Goal: Check status: Check status

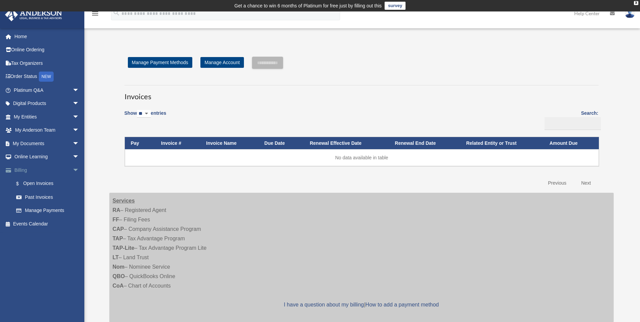
click at [20, 167] on link "Billing arrow_drop_down" at bounding box center [47, 170] width 85 height 14
click at [32, 181] on link "$ Open Invoices" at bounding box center [49, 184] width 80 height 14
click at [32, 195] on link "Past Invoices" at bounding box center [49, 197] width 80 height 14
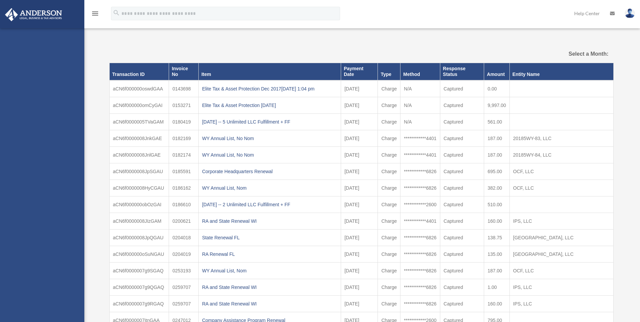
select select
